Goal: Task Accomplishment & Management: Complete application form

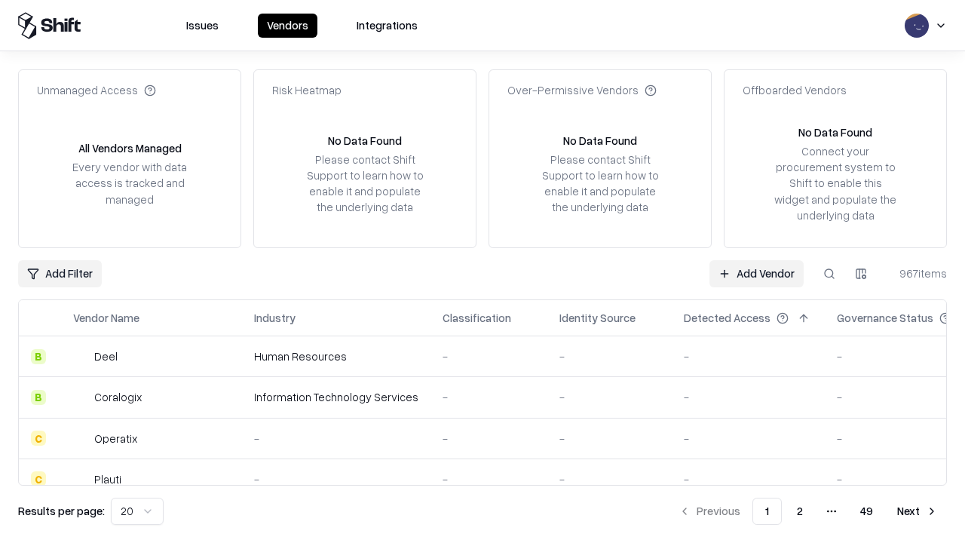
click at [756, 273] on link "Add Vendor" at bounding box center [756, 273] width 94 height 27
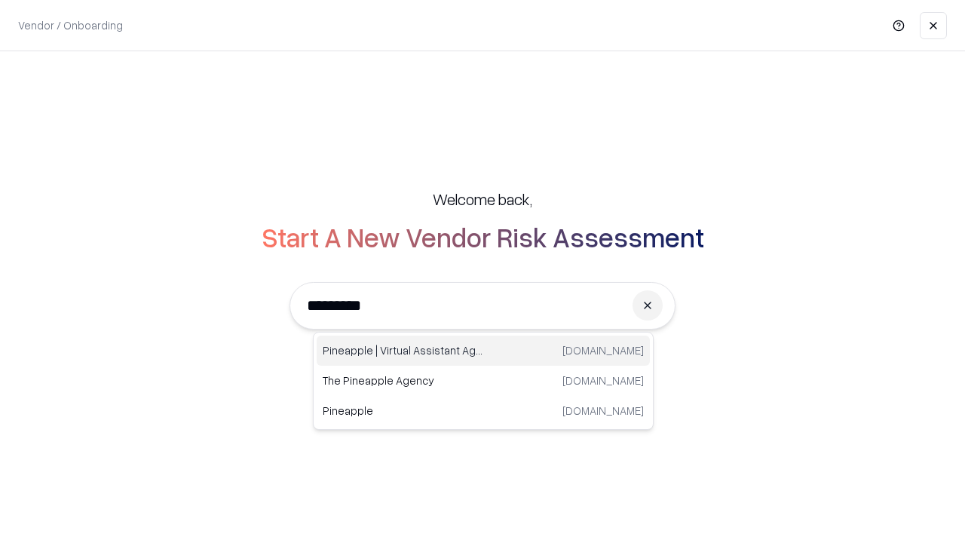
click at [483, 351] on div "Pineapple | Virtual Assistant Agency trypineapple.com" at bounding box center [483, 350] width 333 height 30
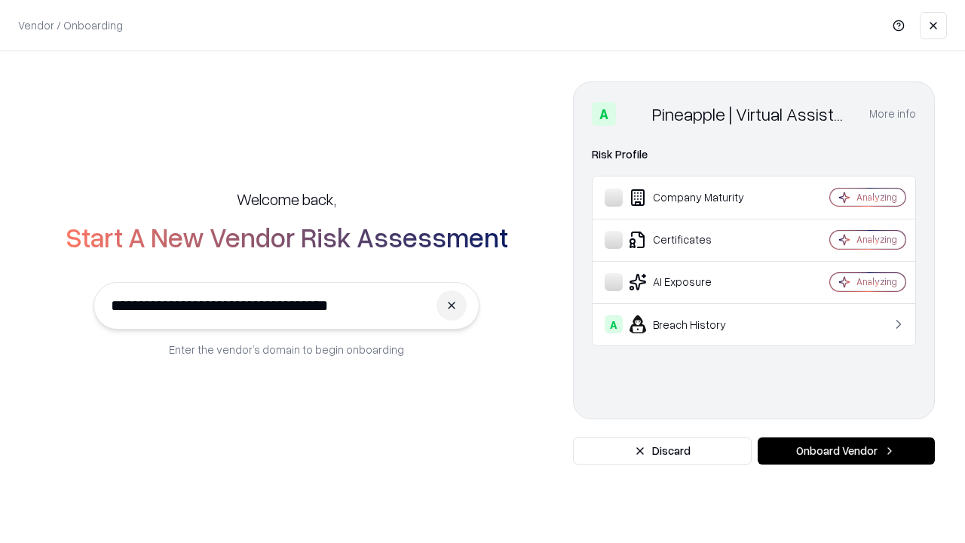
type input "**********"
click at [846, 451] on button "Onboard Vendor" at bounding box center [846, 450] width 177 height 27
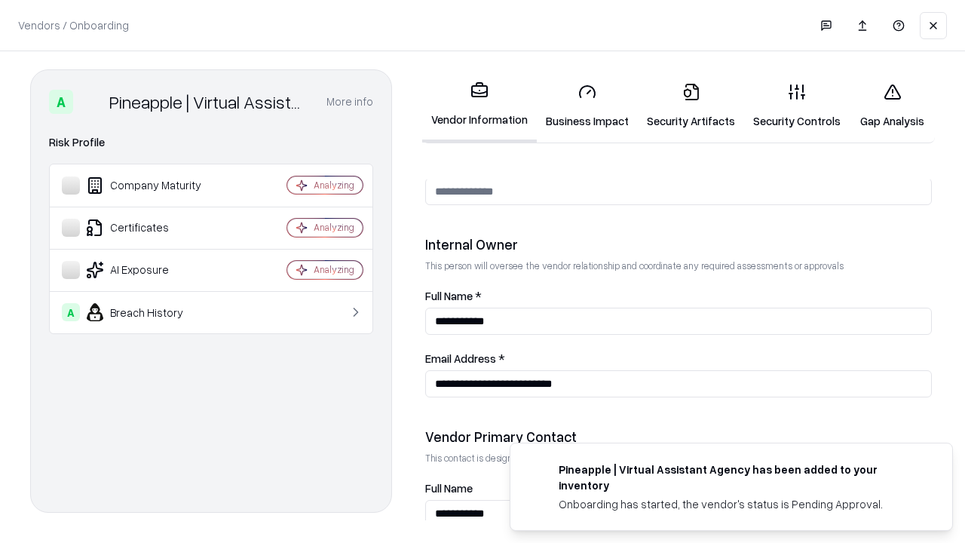
scroll to position [781, 0]
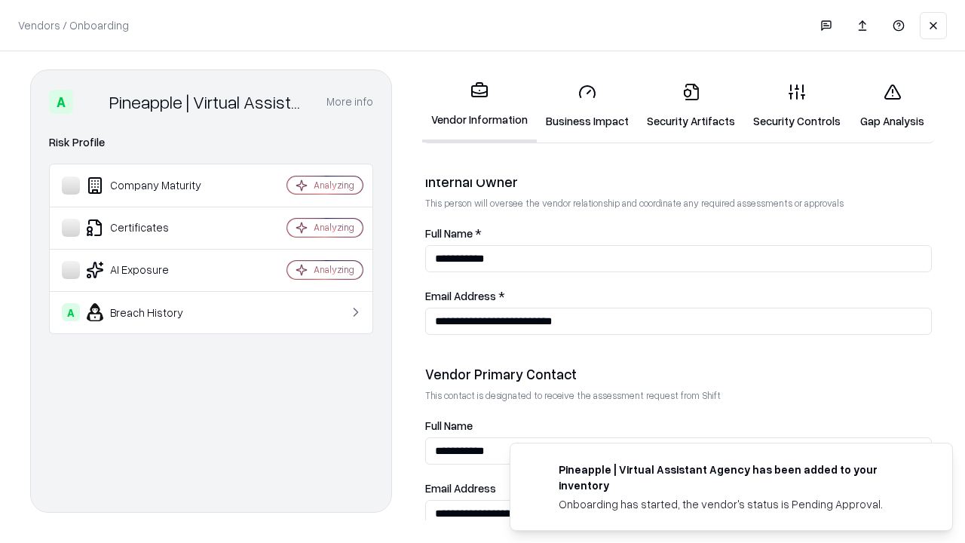
click at [587, 106] on link "Business Impact" at bounding box center [587, 106] width 101 height 70
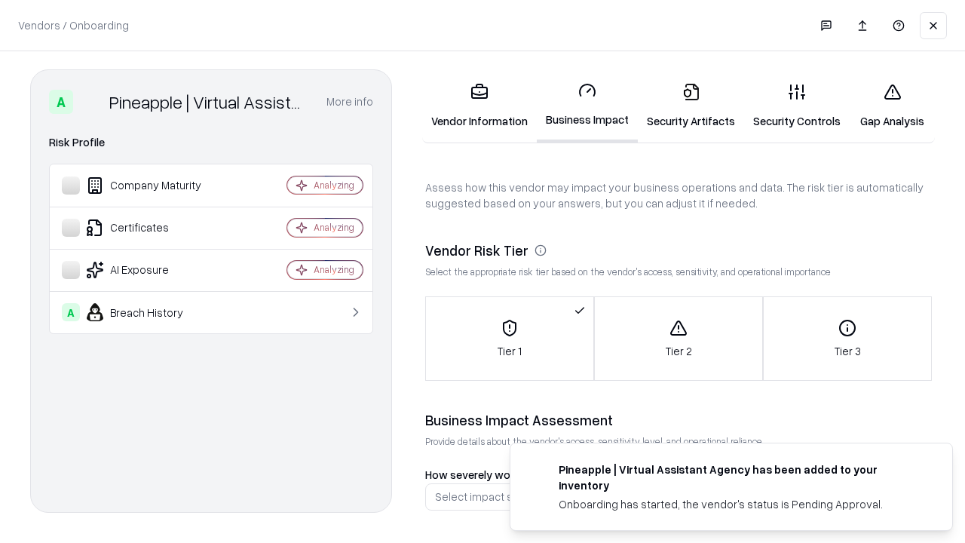
click at [691, 106] on link "Security Artifacts" at bounding box center [691, 106] width 106 height 70
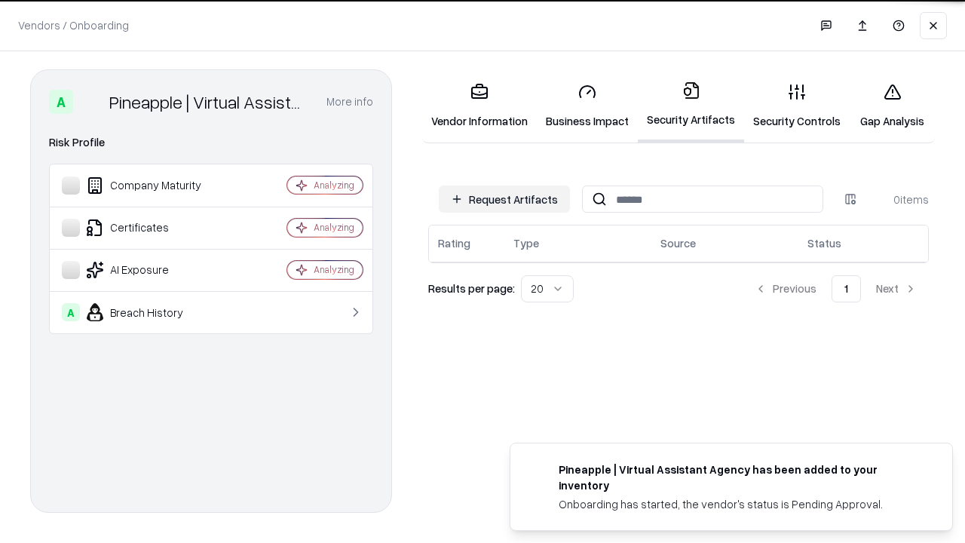
click at [504, 199] on button "Request Artifacts" at bounding box center [504, 198] width 131 height 27
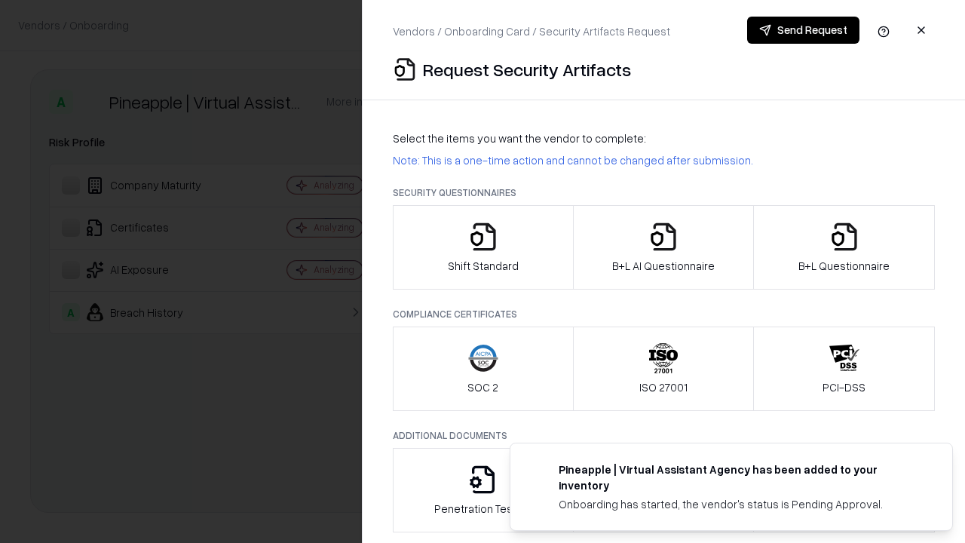
click at [483, 247] on icon "button" at bounding box center [483, 237] width 30 height 30
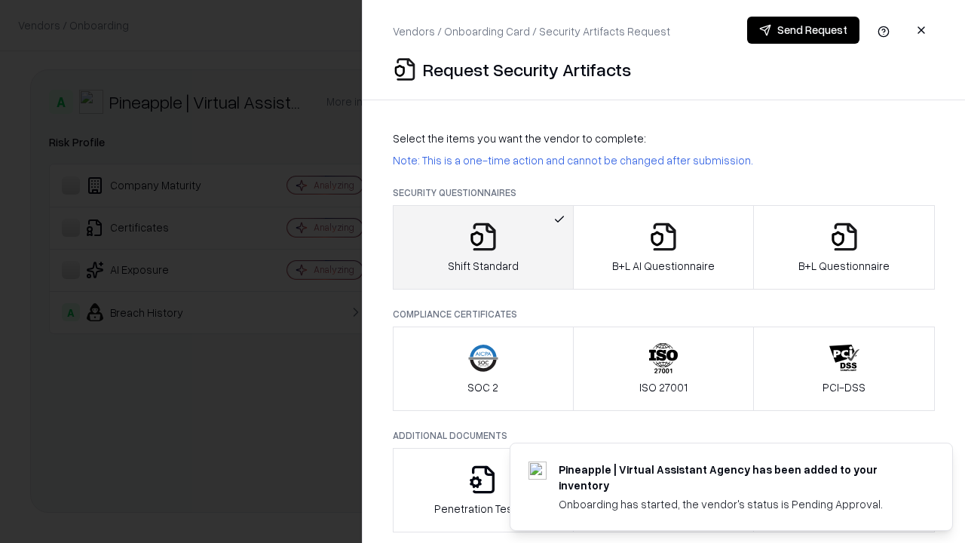
click at [803, 30] on button "Send Request" at bounding box center [803, 30] width 112 height 27
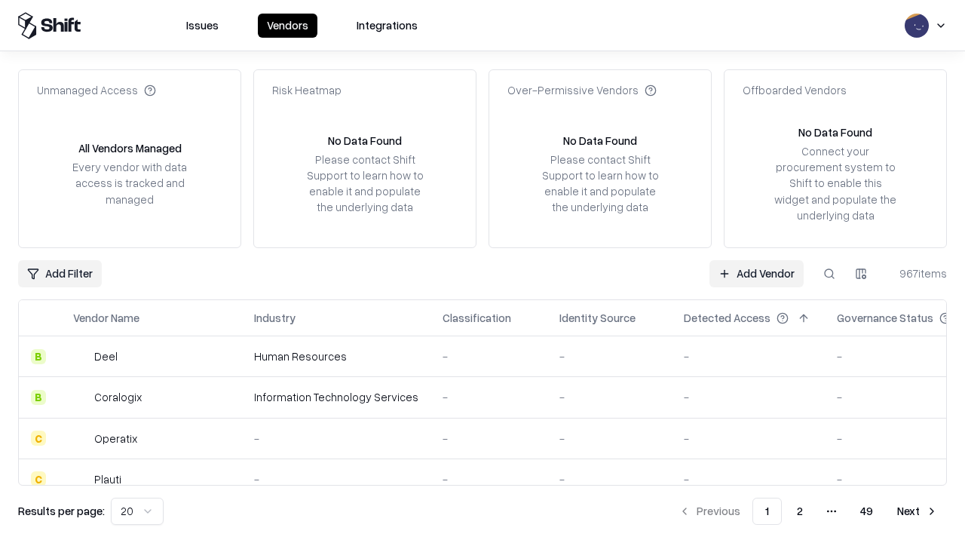
click at [829, 273] on button at bounding box center [829, 273] width 27 height 27
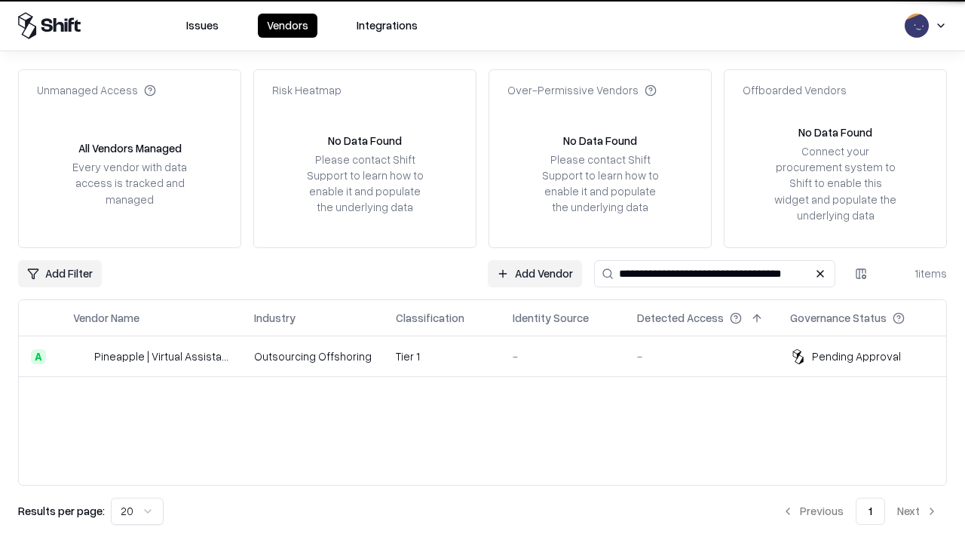
type input "**********"
click at [492, 356] on td "Tier 1" at bounding box center [442, 356] width 117 height 41
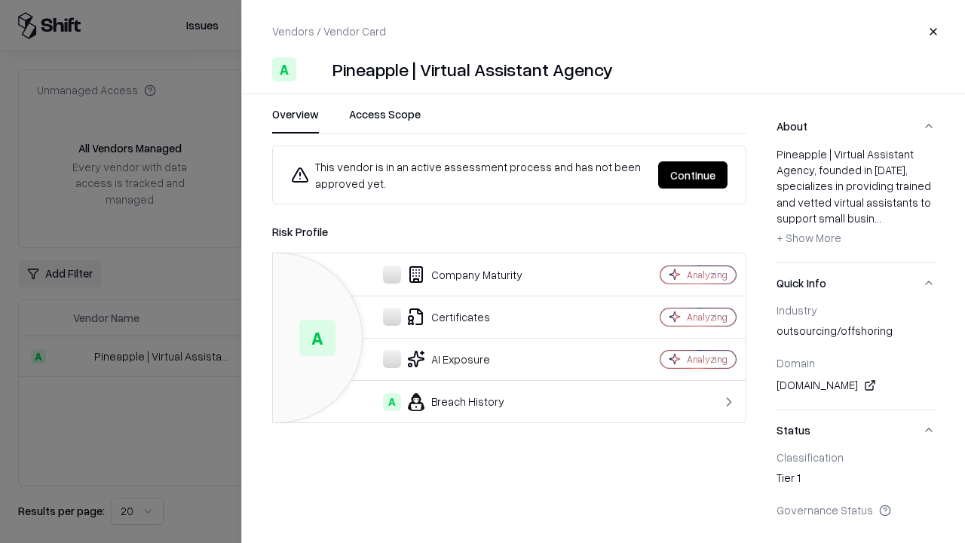
click at [693, 175] on button "Continue" at bounding box center [692, 174] width 69 height 27
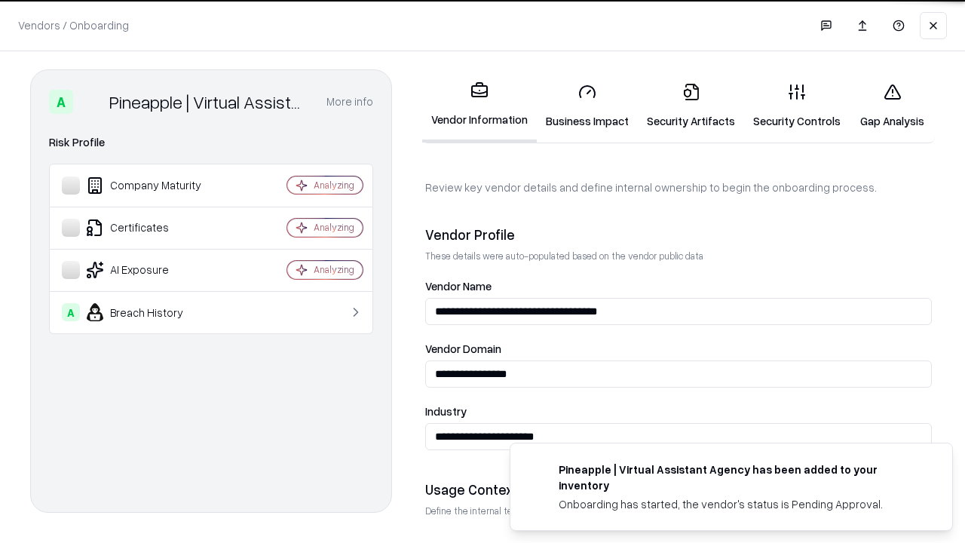
click at [691, 106] on link "Security Artifacts" at bounding box center [691, 106] width 106 height 70
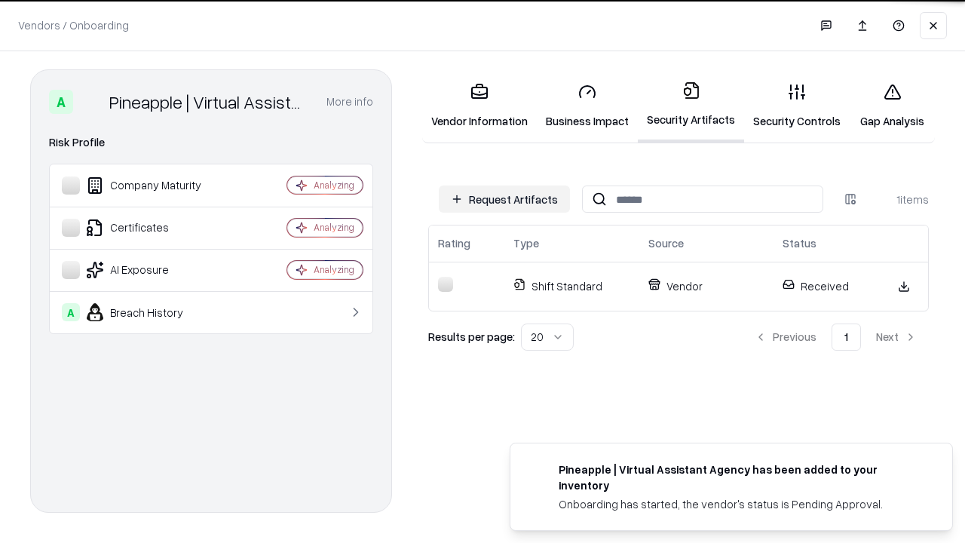
click at [797, 106] on link "Security Controls" at bounding box center [797, 106] width 106 height 70
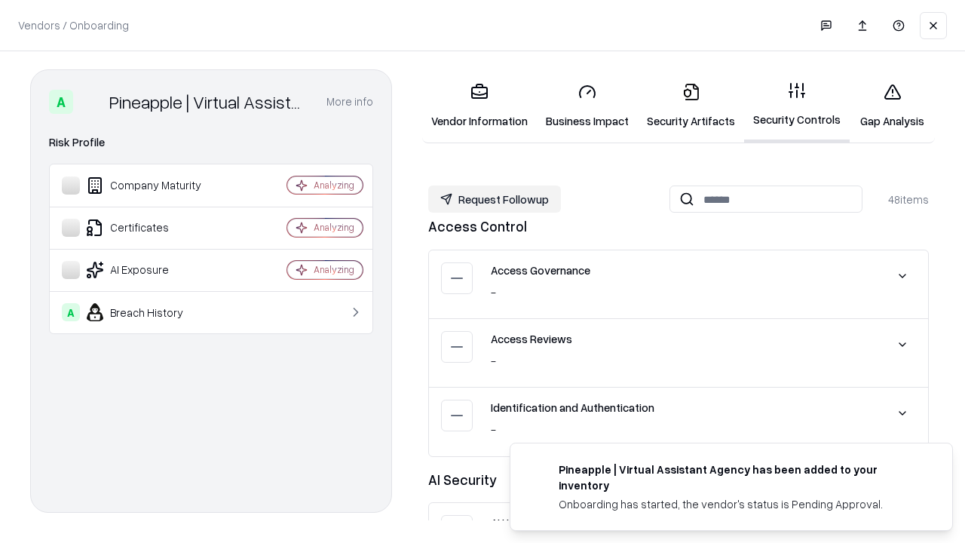
click at [495, 199] on button "Request Followup" at bounding box center [494, 198] width 133 height 27
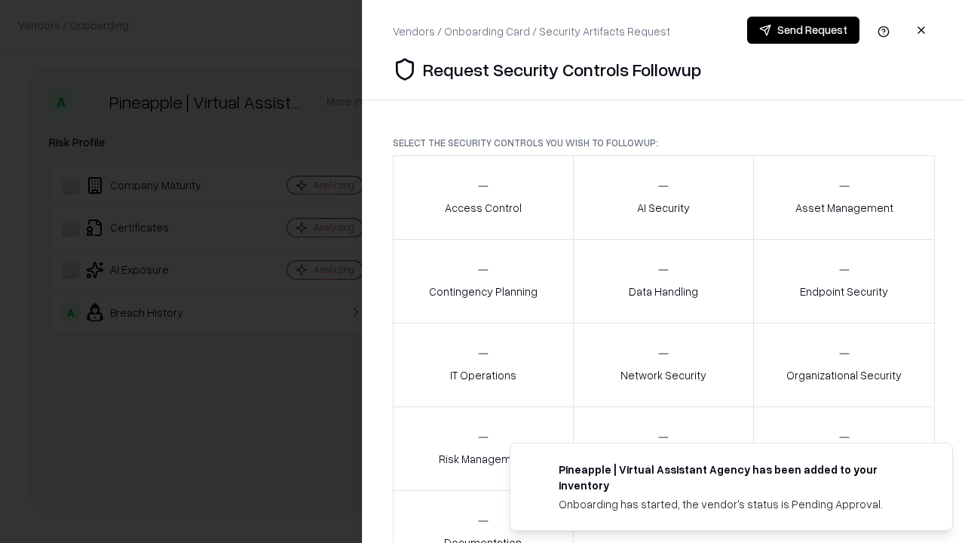
click at [483, 198] on div "Access Control" at bounding box center [483, 197] width 77 height 37
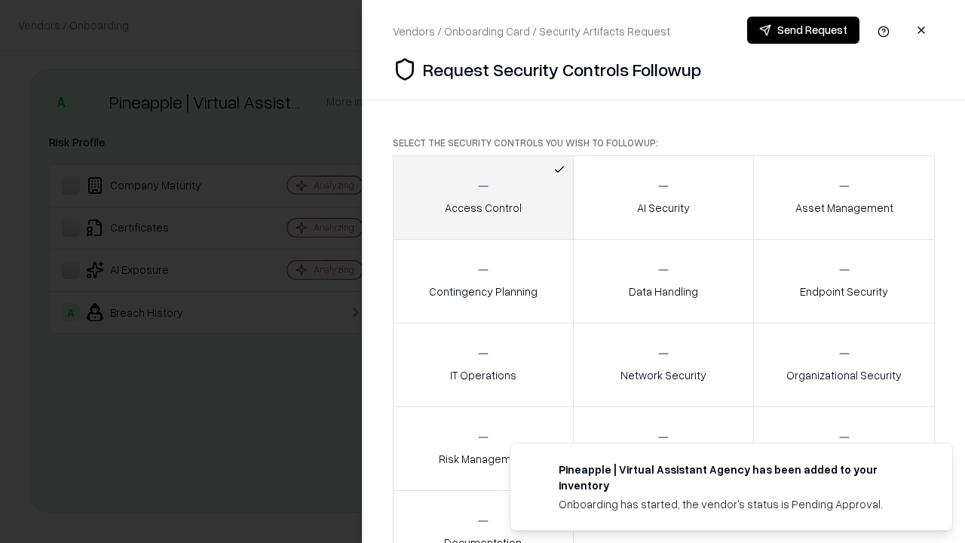
click at [803, 30] on button "Send Request" at bounding box center [803, 30] width 112 height 27
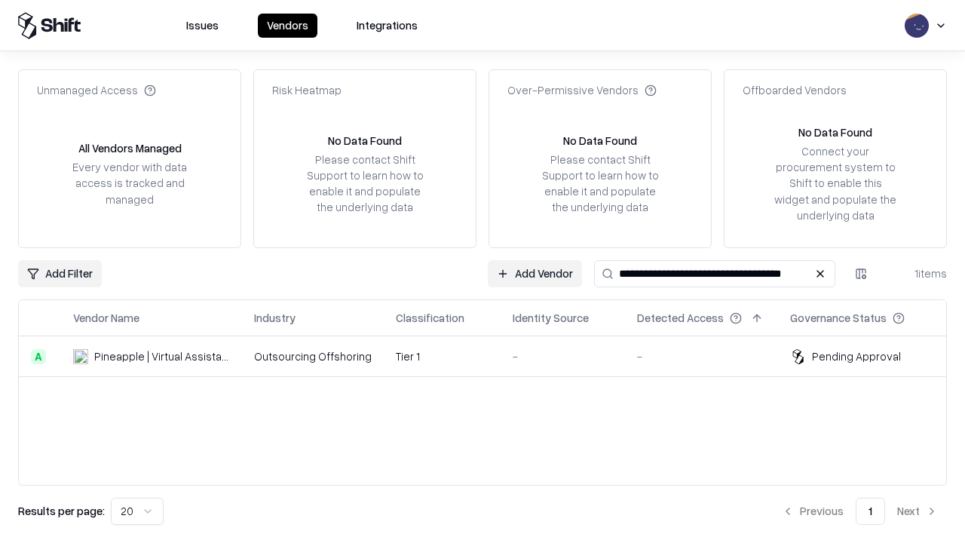
type input "**********"
click at [492, 356] on td "Tier 1" at bounding box center [442, 356] width 117 height 41
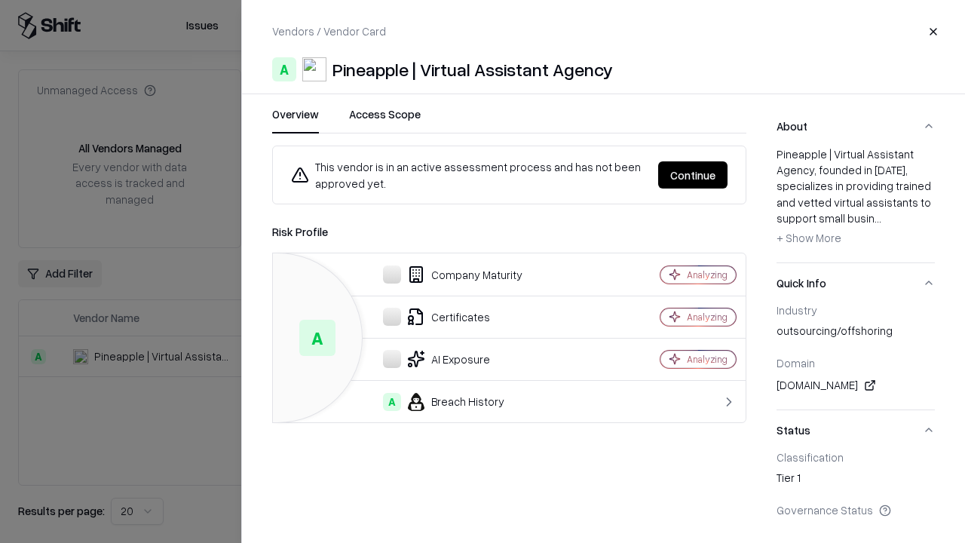
click at [693, 175] on button "Continue" at bounding box center [692, 174] width 69 height 27
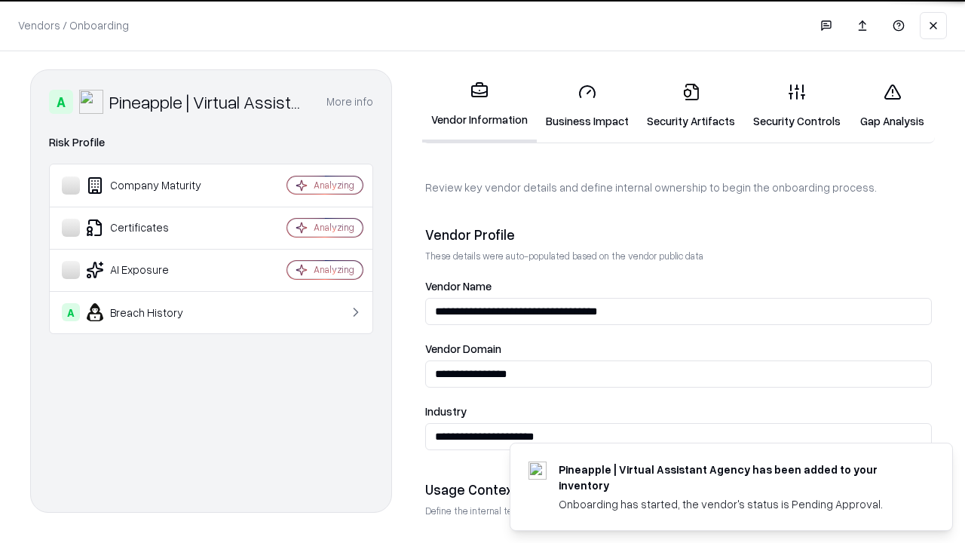
click at [892, 106] on link "Gap Analysis" at bounding box center [892, 106] width 85 height 70
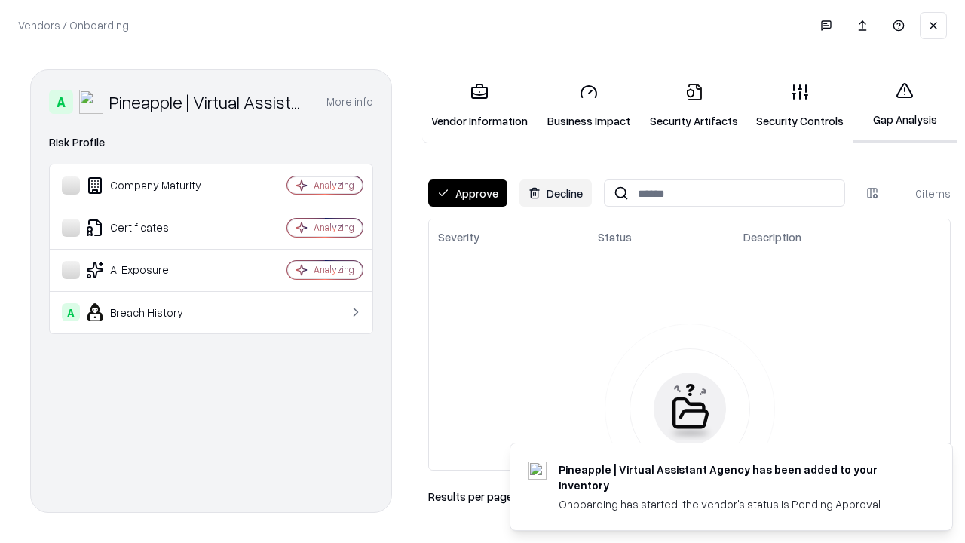
click at [467, 193] on button "Approve" at bounding box center [467, 192] width 79 height 27
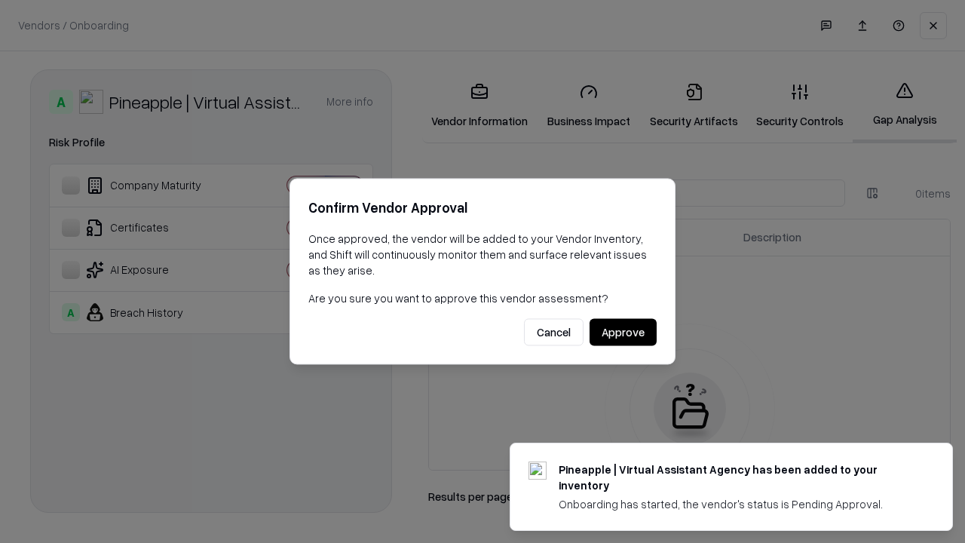
click at [623, 332] on button "Approve" at bounding box center [623, 332] width 67 height 27
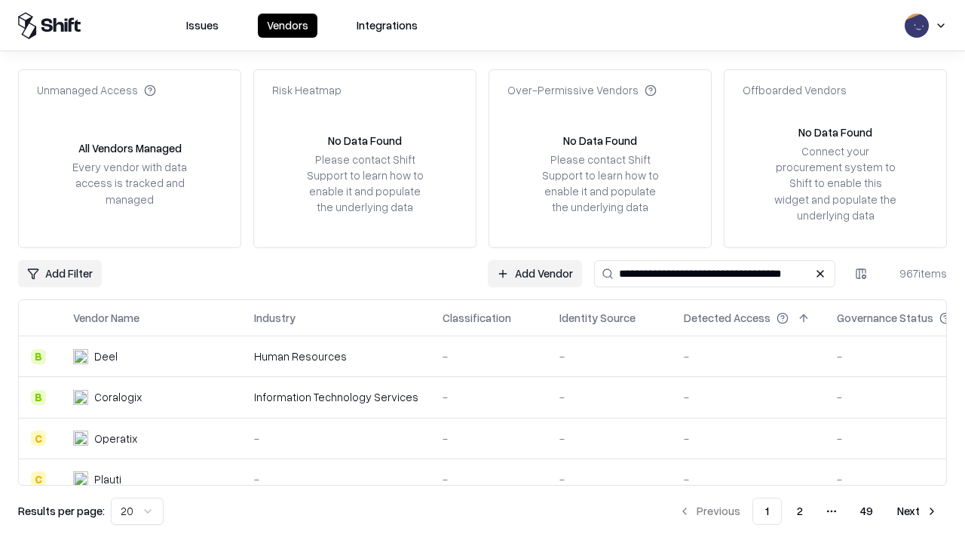
type input "**********"
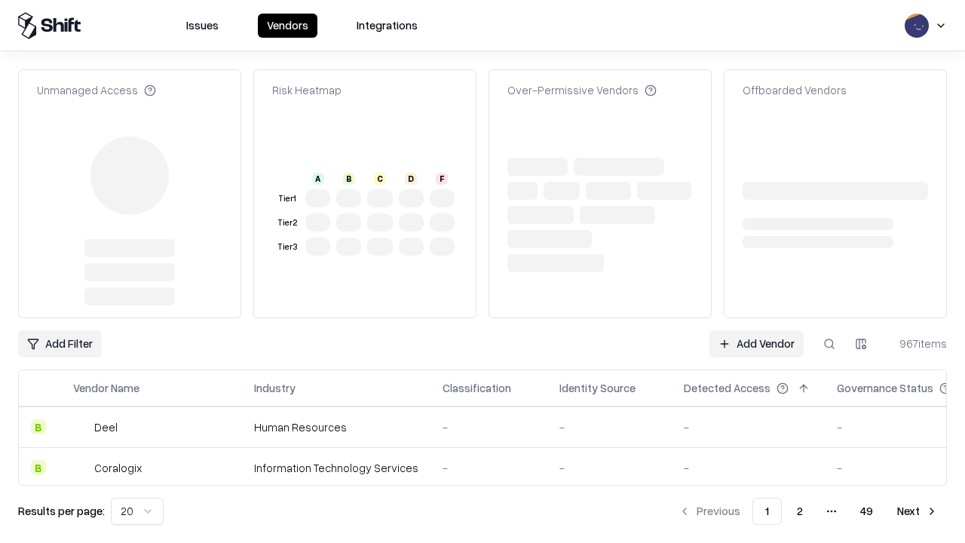
click at [756, 330] on link "Add Vendor" at bounding box center [756, 343] width 94 height 27
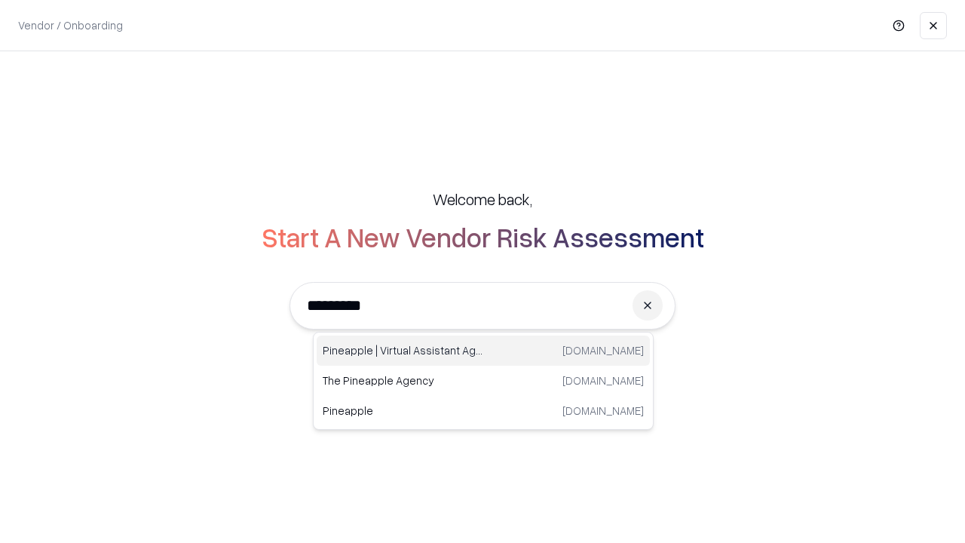
click at [483, 351] on div "Pineapple | Virtual Assistant Agency trypineapple.com" at bounding box center [483, 350] width 333 height 30
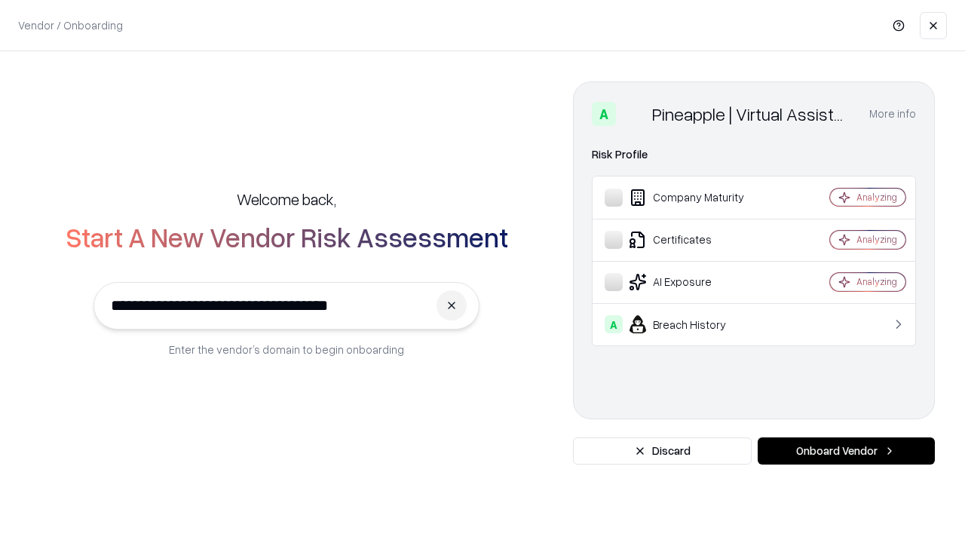
type input "**********"
click at [846, 451] on button "Onboard Vendor" at bounding box center [846, 450] width 177 height 27
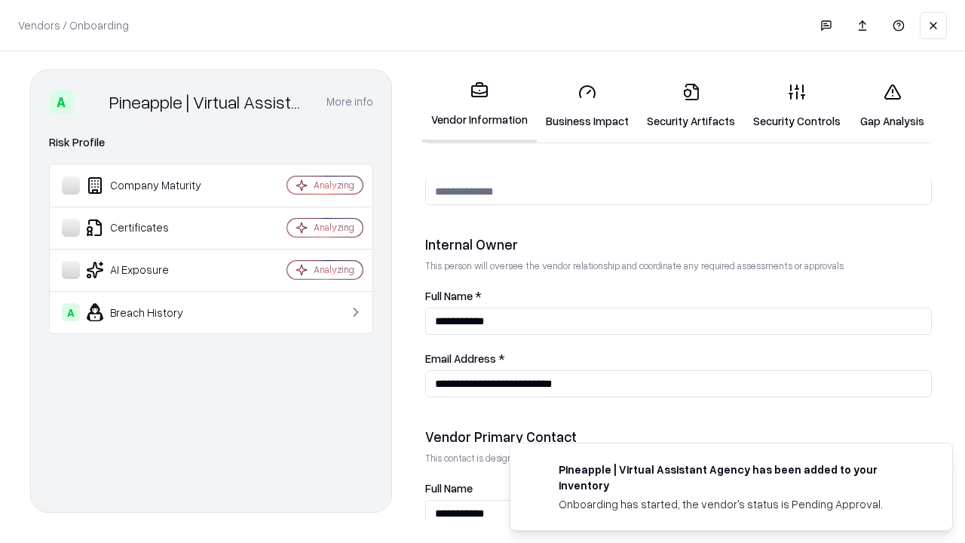
scroll to position [781, 0]
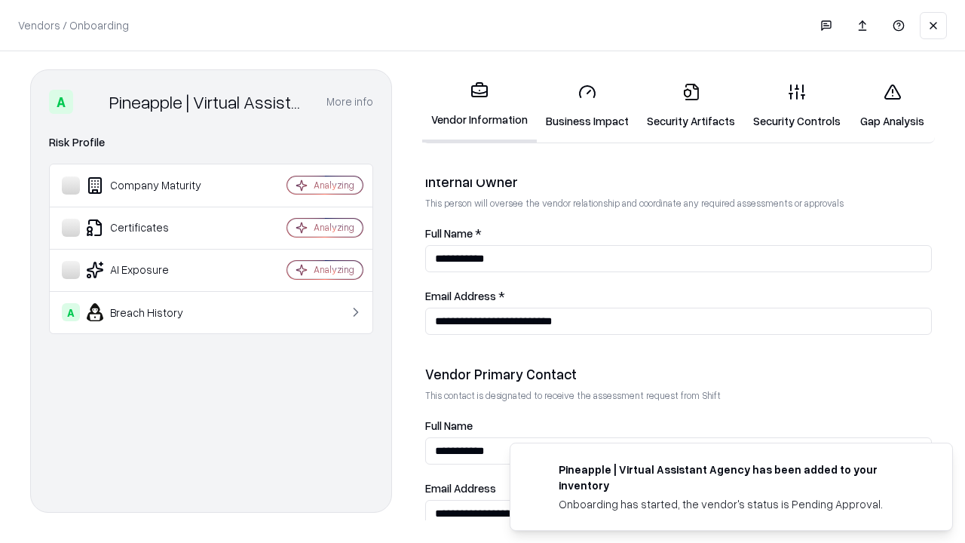
click at [892, 106] on link "Gap Analysis" at bounding box center [892, 106] width 85 height 70
